Goal: Find specific page/section: Find specific page/section

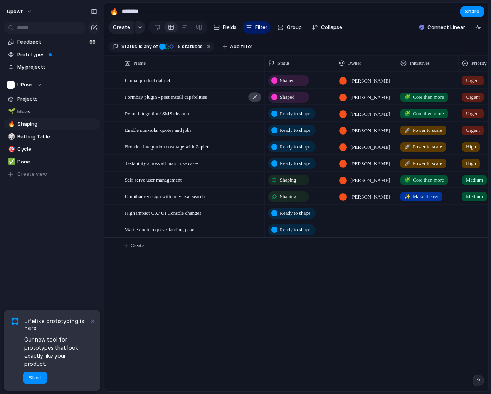
click at [255, 99] on div at bounding box center [254, 97] width 13 height 10
click at [290, 116] on span "Ready to shape" at bounding box center [295, 114] width 30 height 8
click at [213, 278] on div "Idea Ready to shape Shaped Backlog Shaping Reviewing Betting Paused In cycle Sh…" at bounding box center [245, 197] width 491 height 394
